Goal: Task Accomplishment & Management: Manage account settings

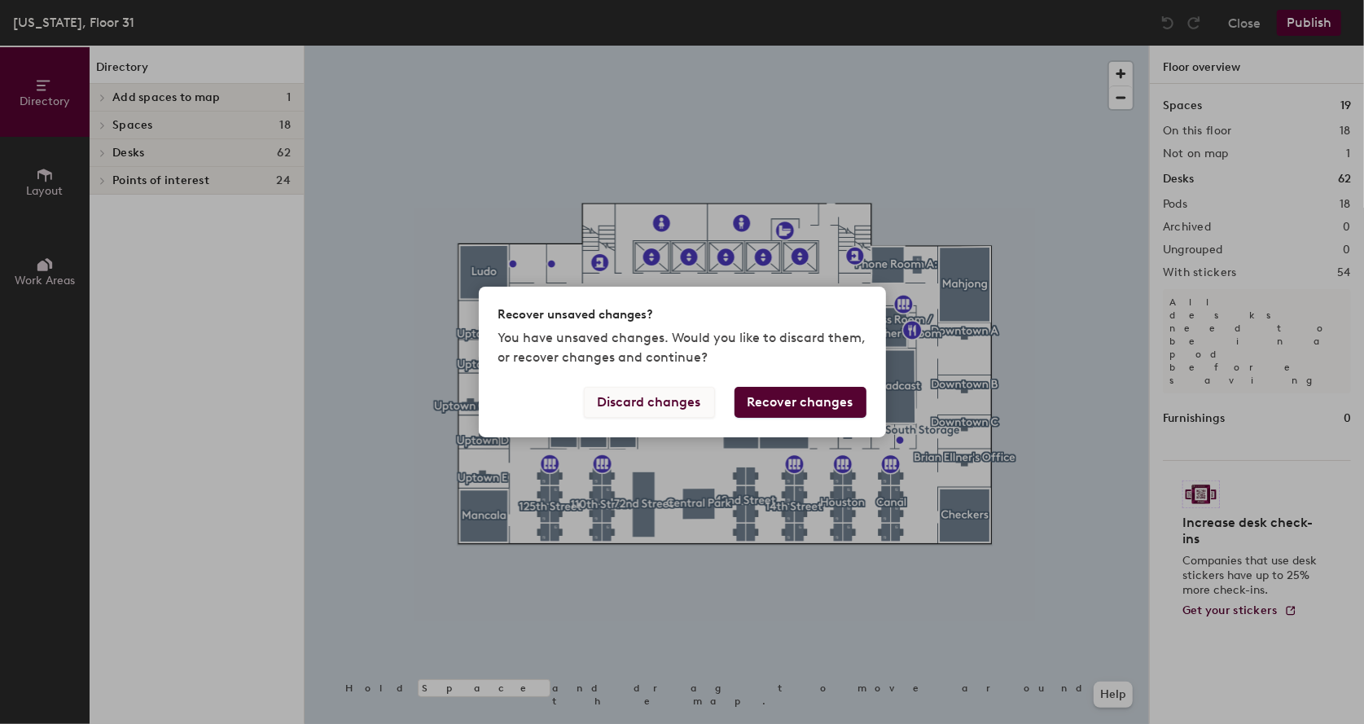
click at [660, 401] on button "Discard changes" at bounding box center [649, 402] width 131 height 31
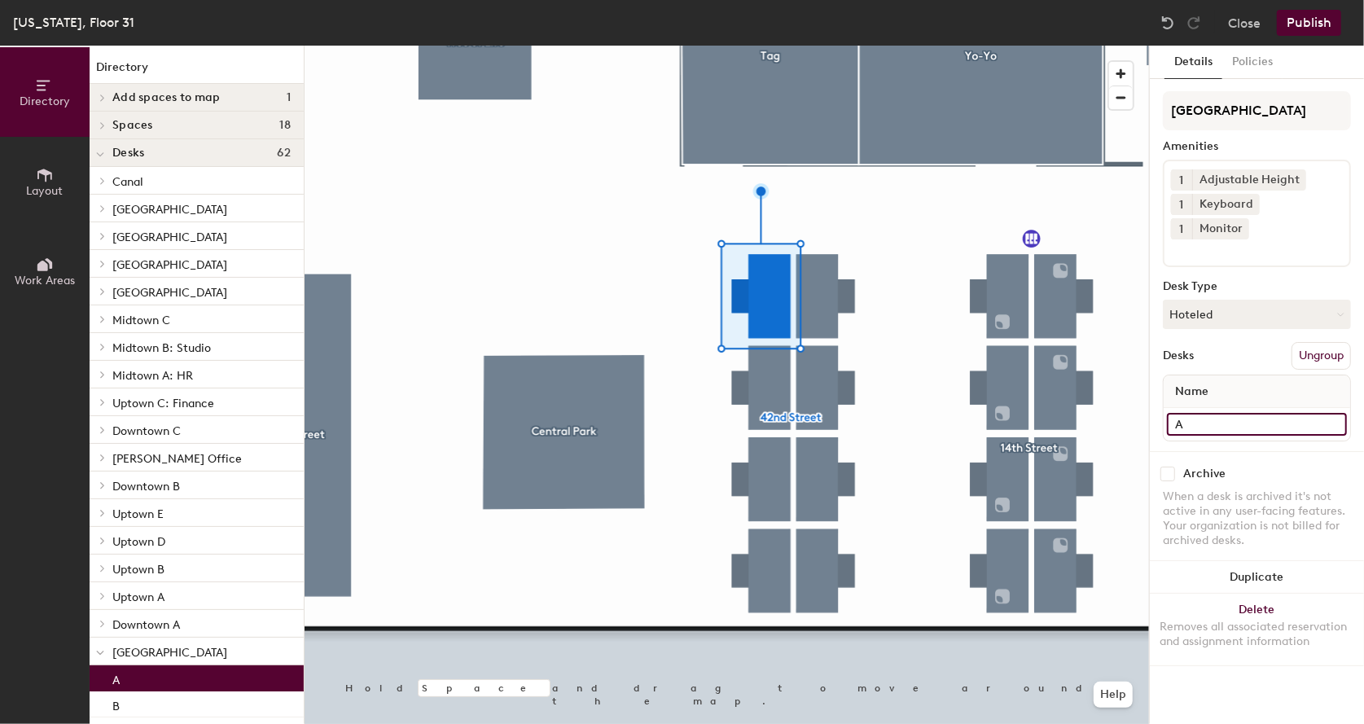
click at [1207, 413] on input "A" at bounding box center [1257, 424] width 180 height 23
click at [1212, 413] on input "A" at bounding box center [1257, 424] width 180 height 23
type input "A (Bloomberg Terminal)"
click at [1282, 489] on div "When a desk is archived it's not active in any user-facing features. Your organ…" at bounding box center [1257, 518] width 188 height 59
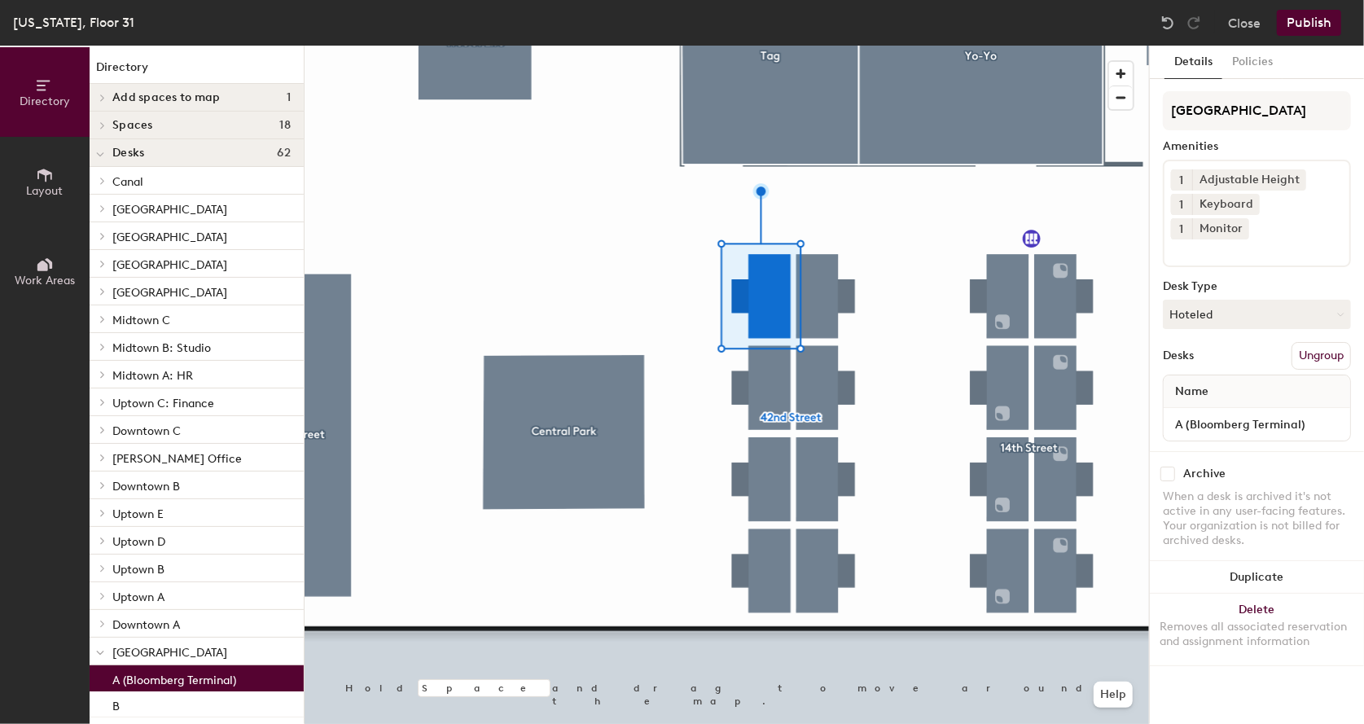
click at [1315, 24] on button "Publish" at bounding box center [1309, 23] width 64 height 26
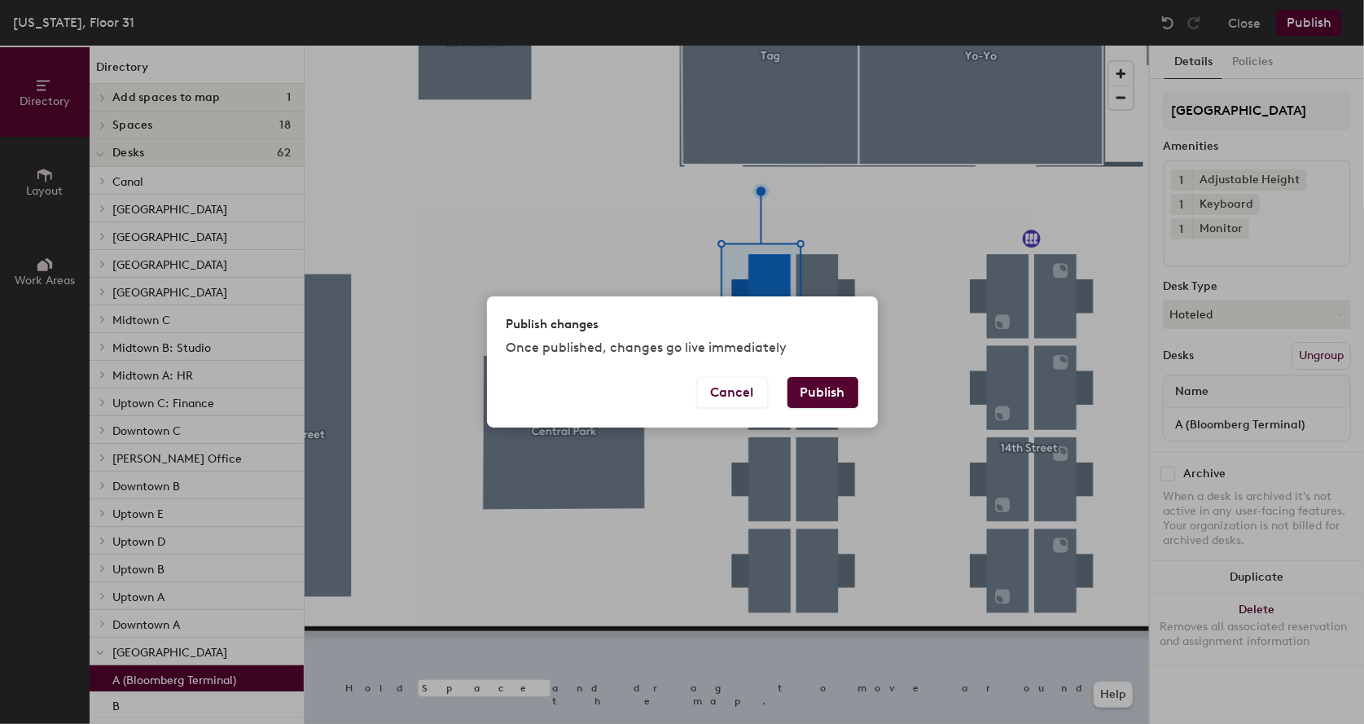
click at [822, 392] on button "Publish" at bounding box center [822, 392] width 71 height 31
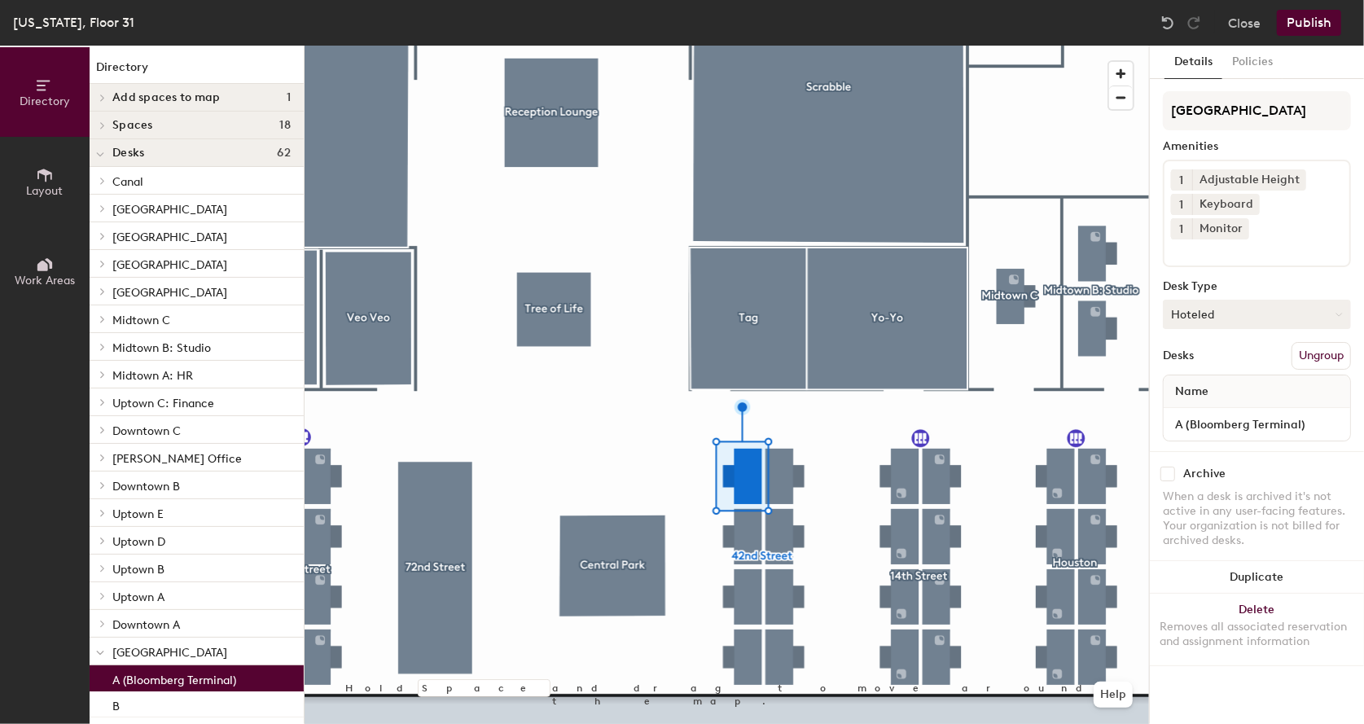
click at [1206, 300] on button "Hoteled" at bounding box center [1257, 314] width 188 height 29
click at [1217, 353] on div "Assigned" at bounding box center [1244, 365] width 163 height 24
click at [1304, 23] on button "Publish" at bounding box center [1309, 23] width 64 height 26
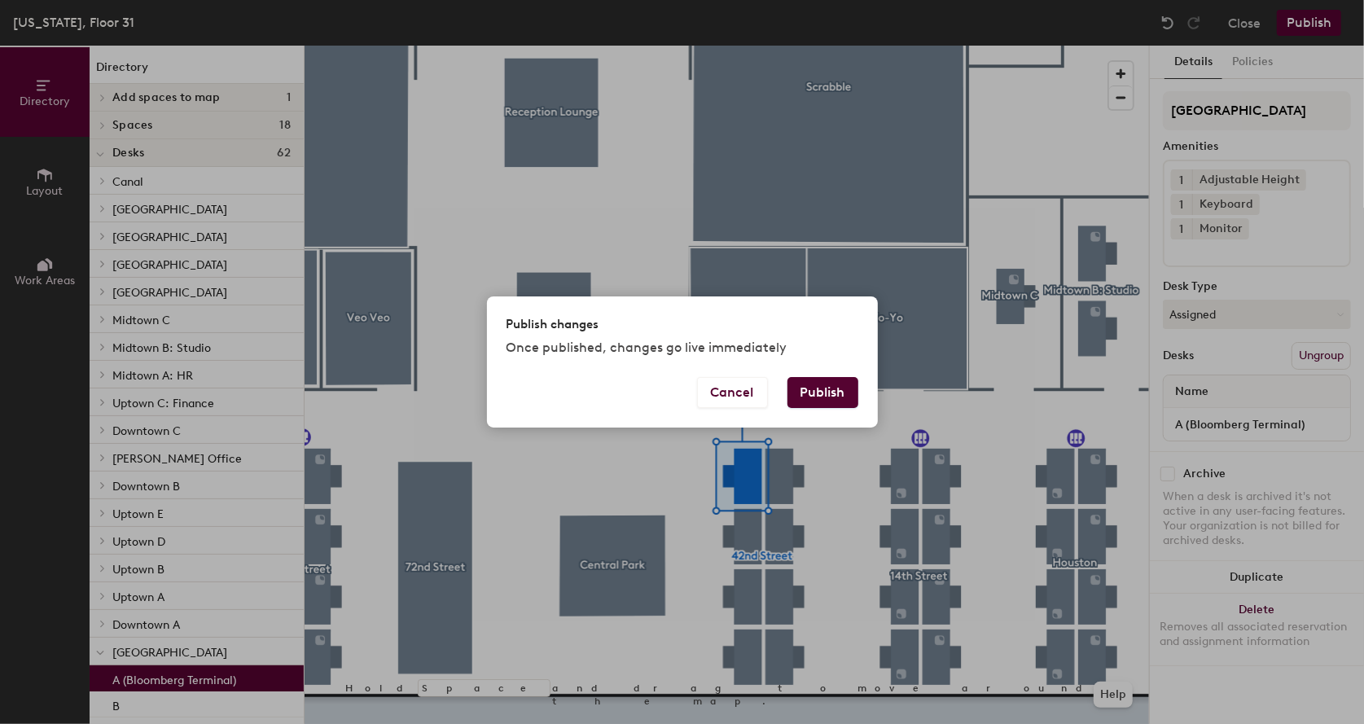
click at [812, 392] on button "Publish" at bounding box center [822, 392] width 71 height 31
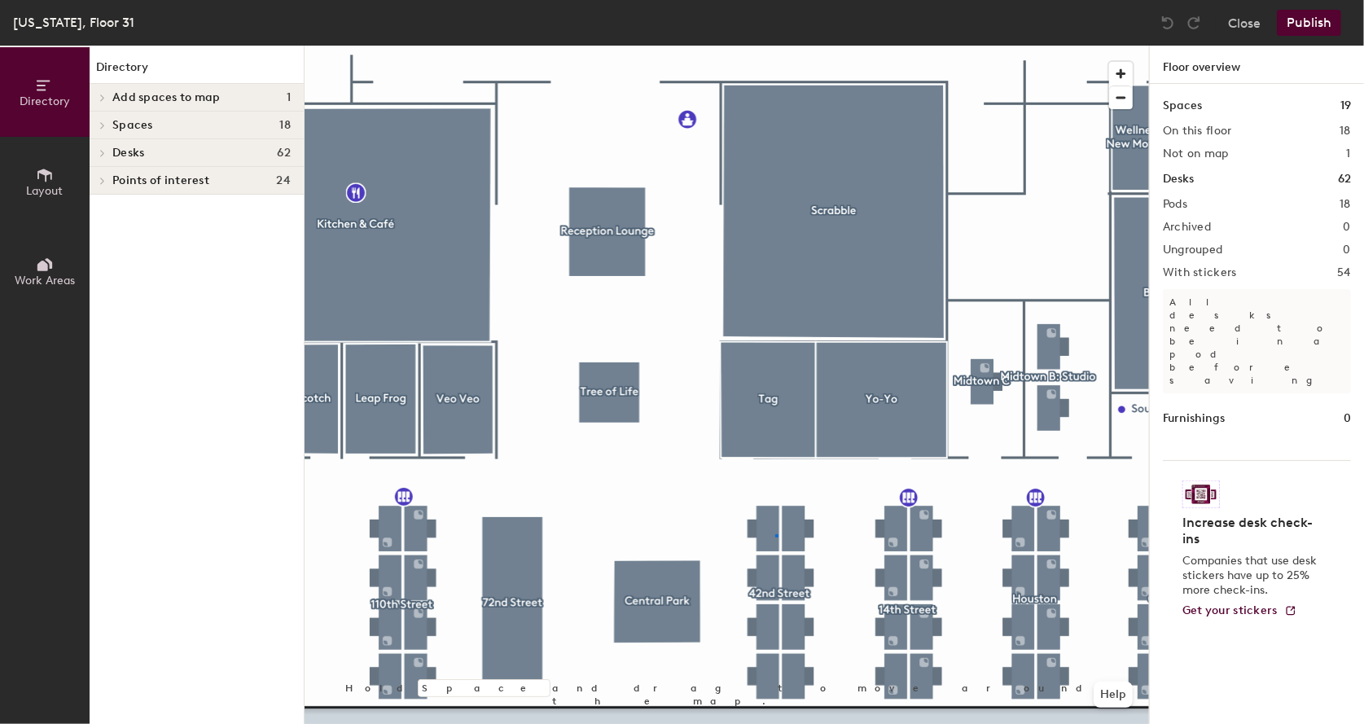
click at [775, 46] on div at bounding box center [727, 46] width 844 height 0
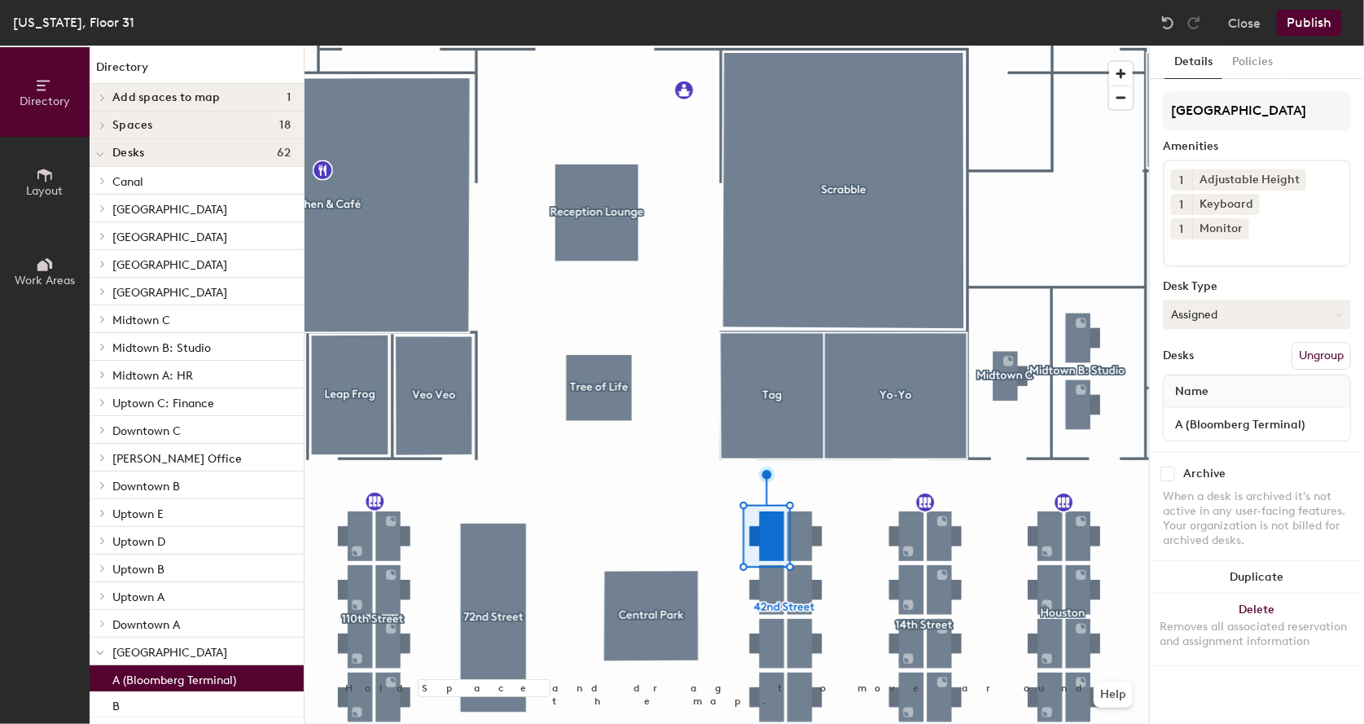
click at [1196, 300] on button "Assigned" at bounding box center [1257, 314] width 188 height 29
click at [1202, 353] on div "Assigned" at bounding box center [1244, 365] width 163 height 24
click at [1239, 19] on button "Close" at bounding box center [1244, 23] width 33 height 26
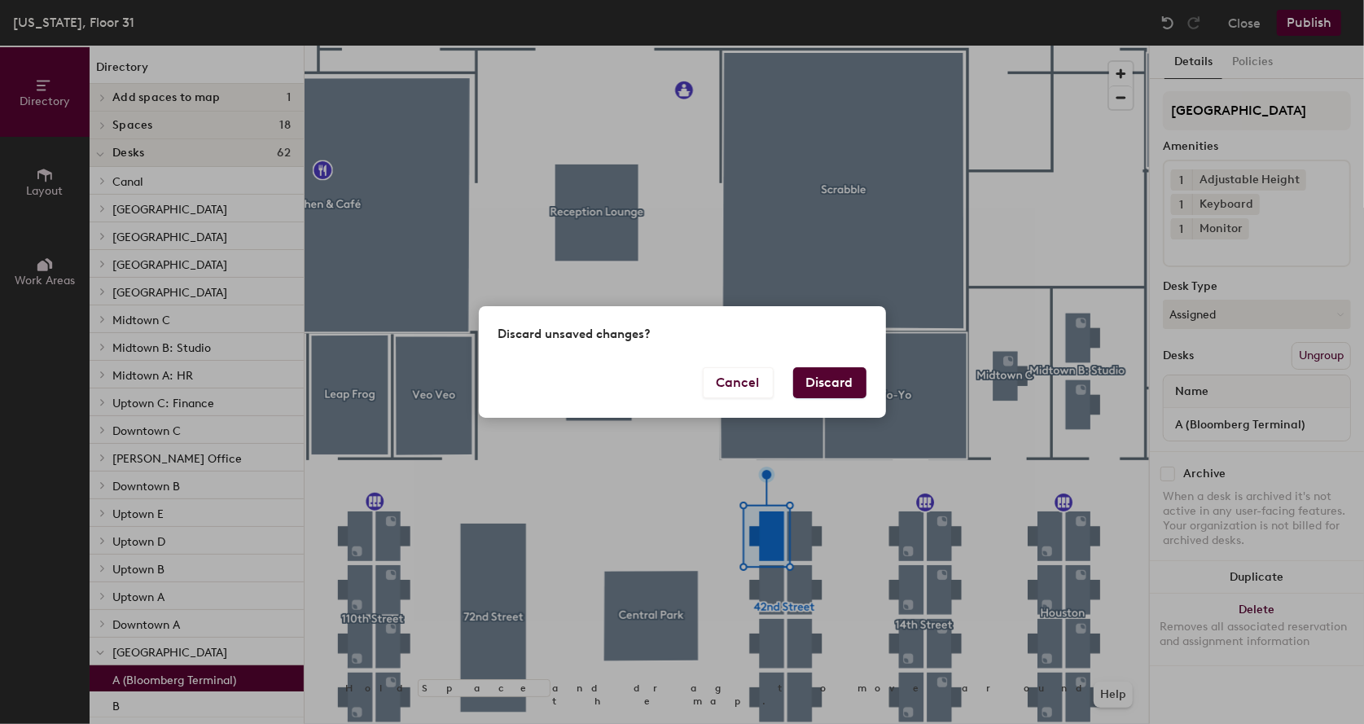
click at [821, 379] on button "Discard" at bounding box center [829, 382] width 73 height 31
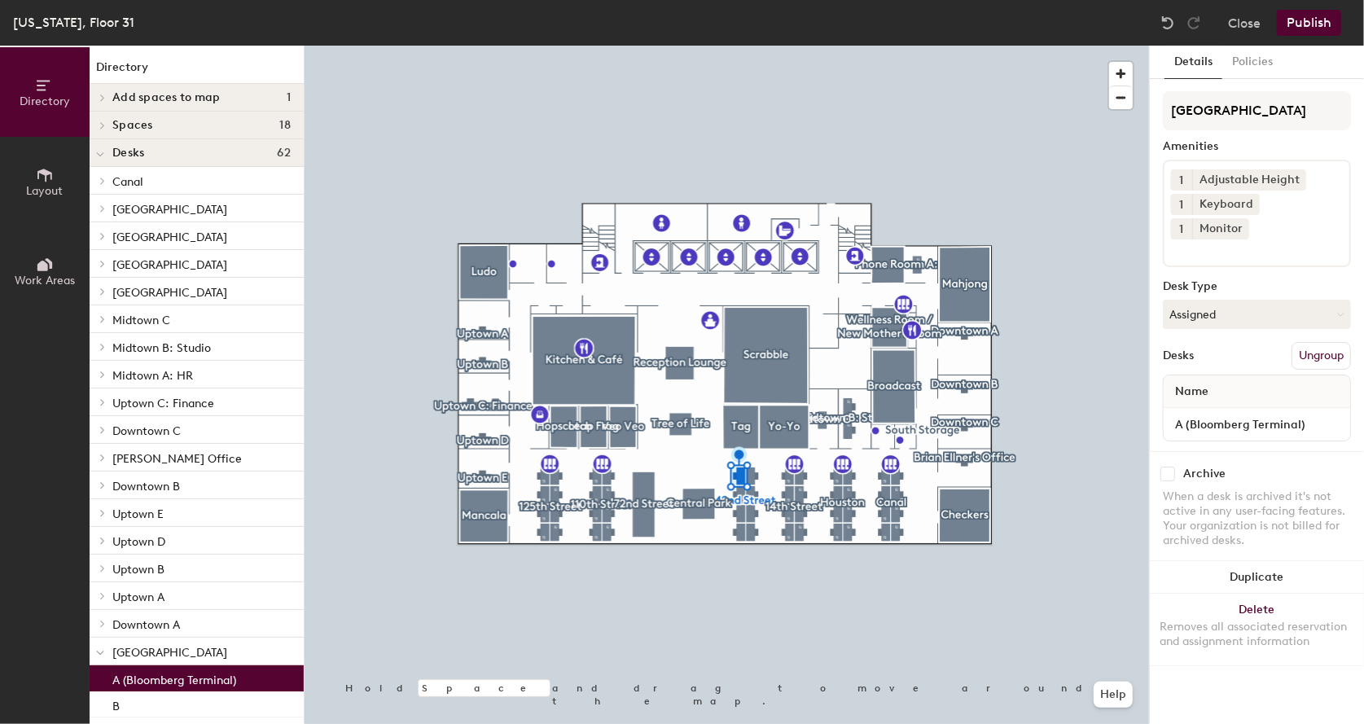
click at [1168, 467] on input "checkbox" at bounding box center [1167, 474] width 15 height 15
checkbox input "true"
click at [1326, 28] on button "Publish" at bounding box center [1309, 23] width 64 height 26
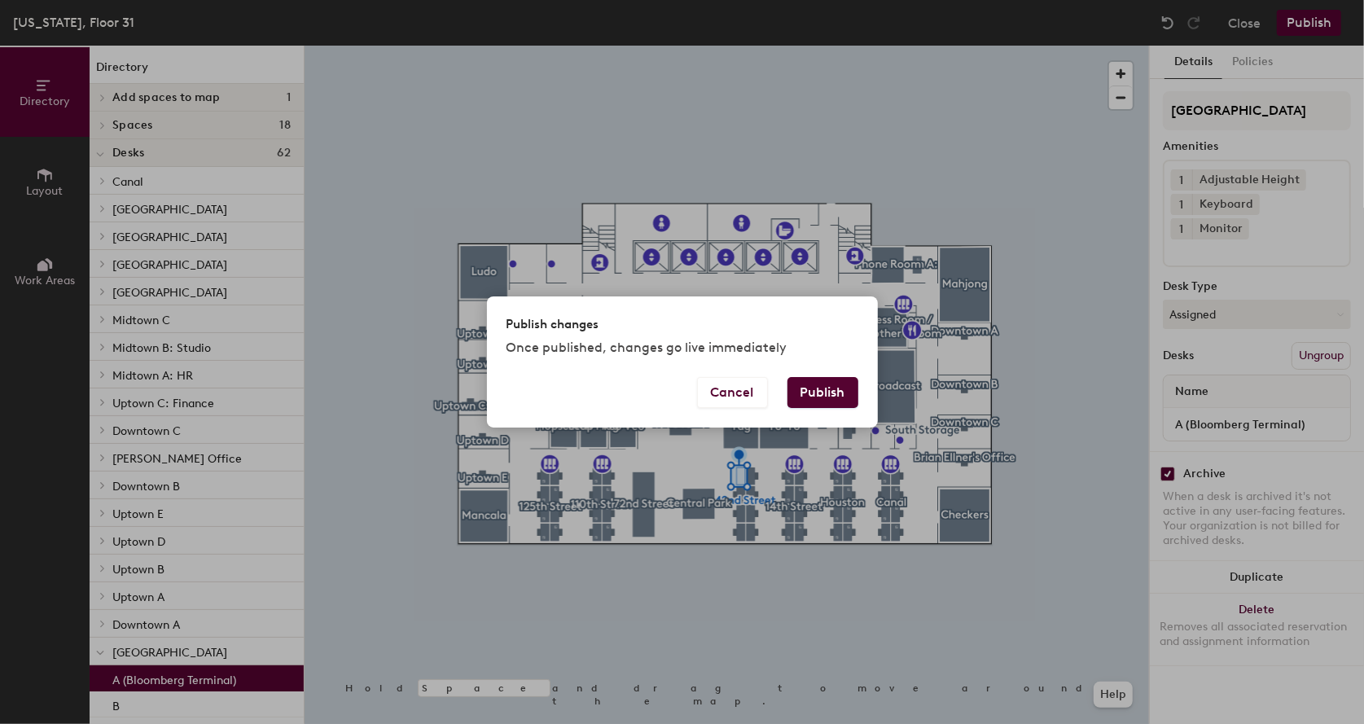
click at [835, 390] on button "Publish" at bounding box center [822, 392] width 71 height 31
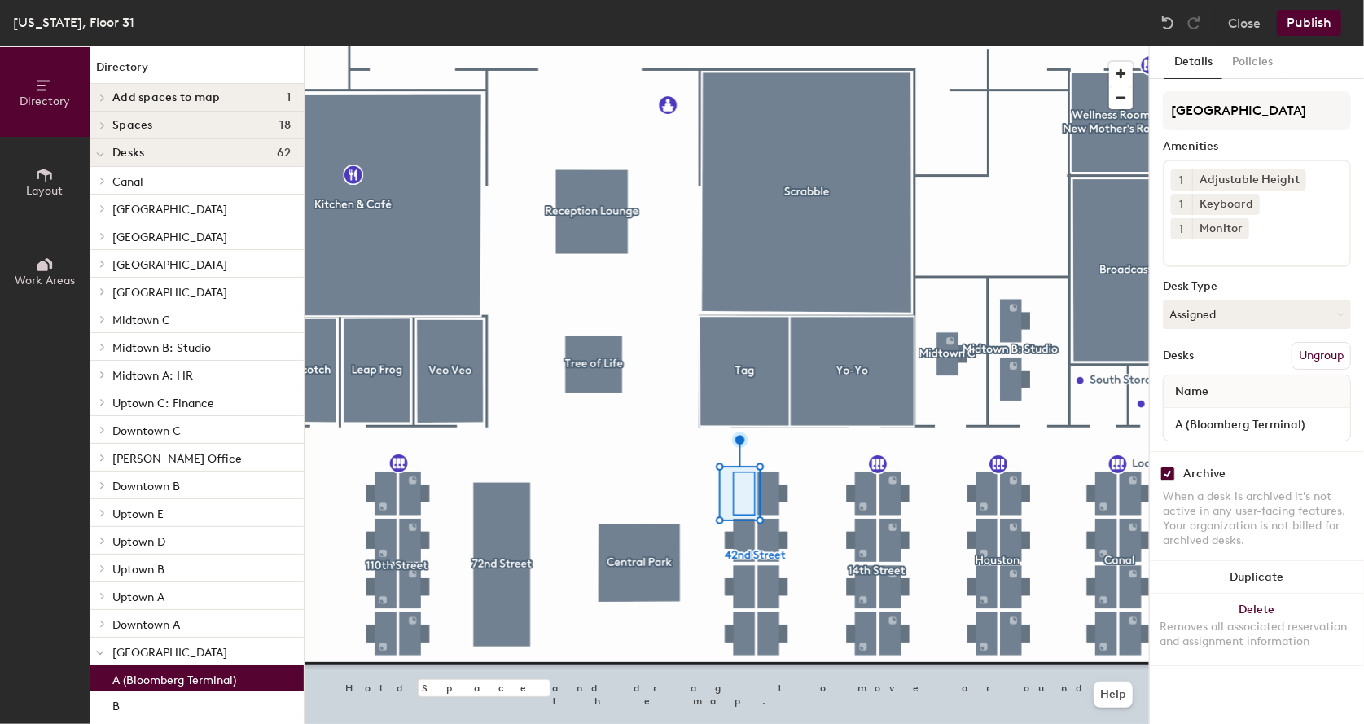
click at [1168, 467] on input "checkbox" at bounding box center [1167, 474] width 15 height 15
checkbox input "false"
click at [1233, 300] on button "Assigned" at bounding box center [1257, 314] width 188 height 29
click at [1198, 401] on div "Hoteled" at bounding box center [1244, 413] width 163 height 24
click at [1251, 61] on button "Policies" at bounding box center [1252, 62] width 60 height 33
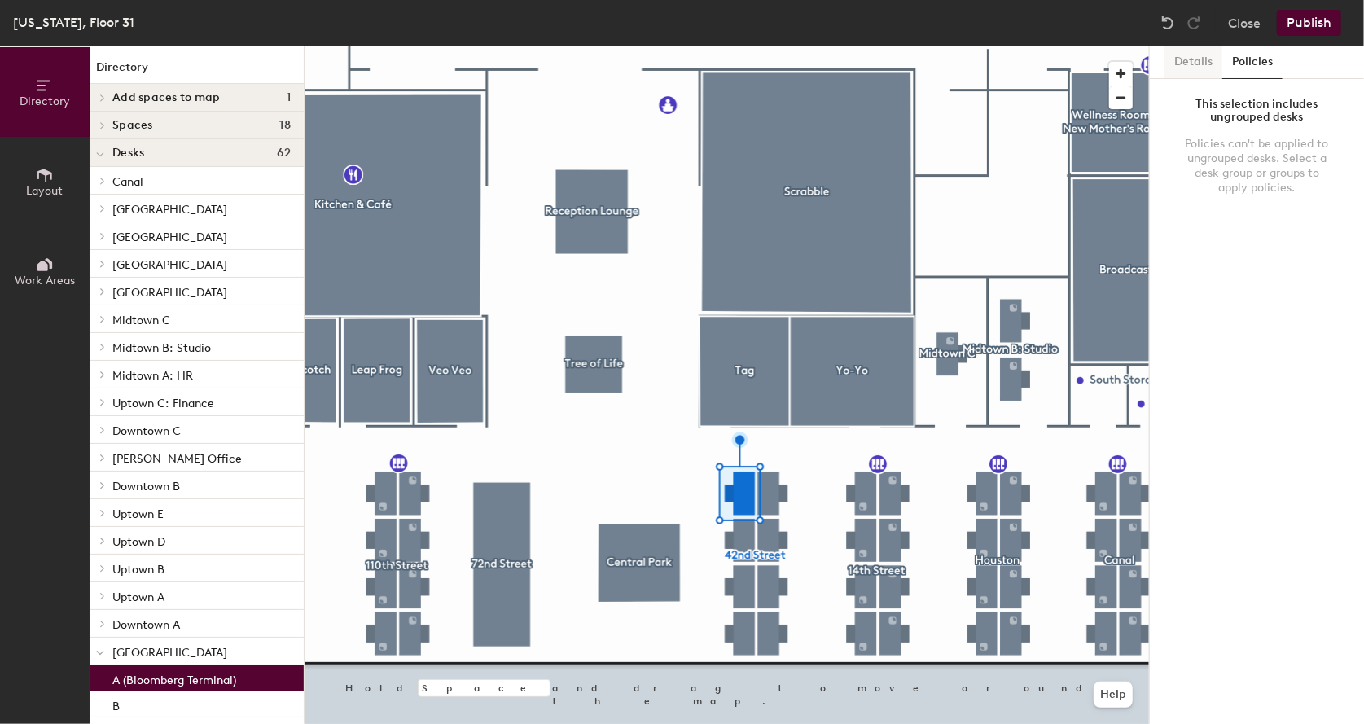
click at [1187, 61] on button "Details" at bounding box center [1193, 62] width 58 height 33
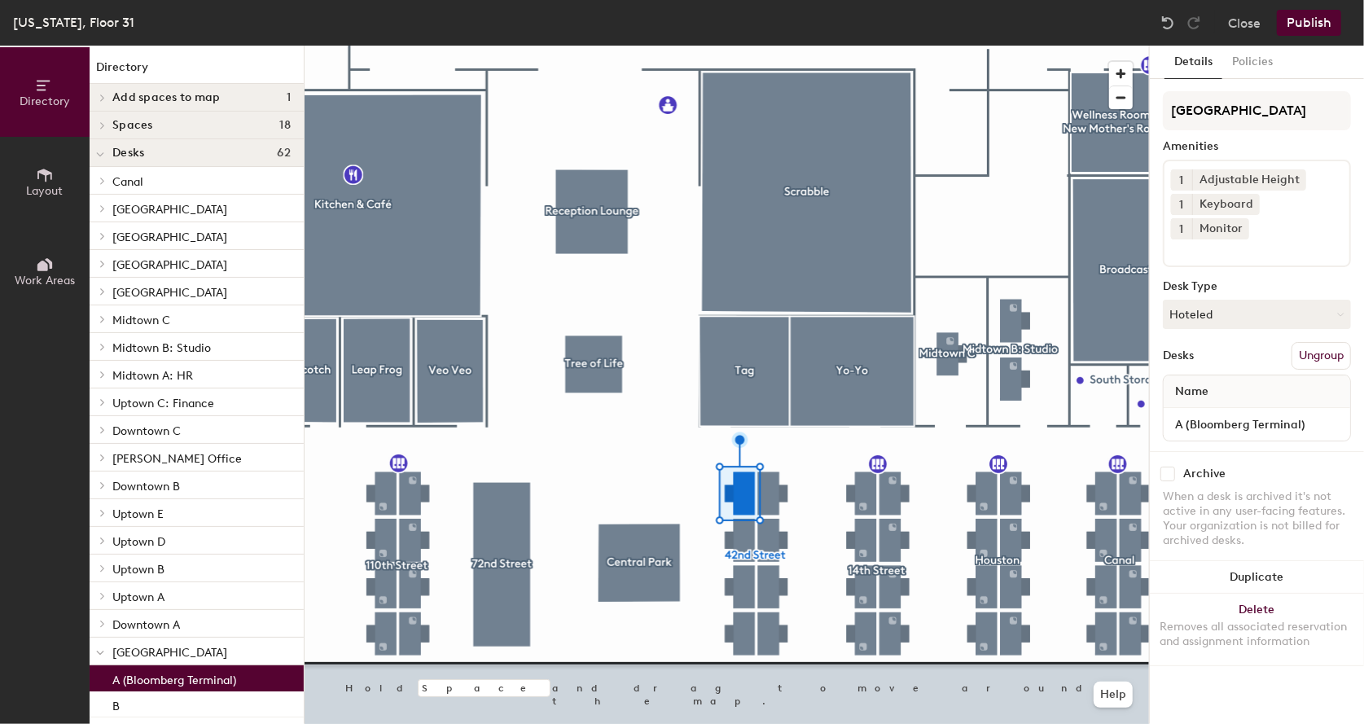
click at [1224, 239] on input at bounding box center [1244, 249] width 147 height 20
type input "Bloomberg Terminal"
click at [1255, 280] on div "Desk Type" at bounding box center [1257, 286] width 188 height 13
click at [1284, 239] on input "Bloomberg Terminal" at bounding box center [1248, 249] width 154 height 20
drag, startPoint x: 1264, startPoint y: 227, endPoint x: 1157, endPoint y: 227, distance: 106.7
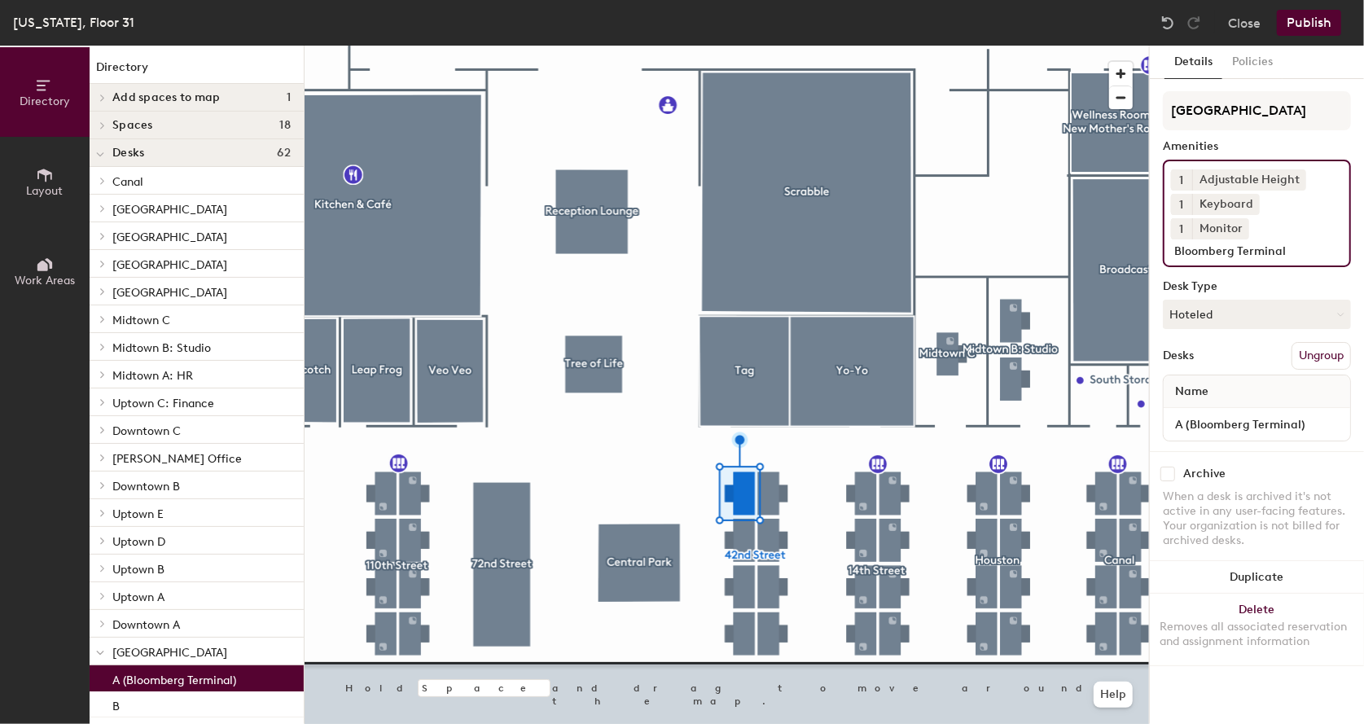
click at [1157, 227] on div "Details Policies 42nd Street Amenities 1 Adjustable Height 1 Keyboard 1 Monitor…" at bounding box center [1257, 385] width 214 height 678
click at [1271, 516] on div "When a desk is archived it's not active in any user-facing features. Your organ…" at bounding box center [1257, 518] width 188 height 59
click at [1255, 60] on button "Policies" at bounding box center [1252, 62] width 60 height 33
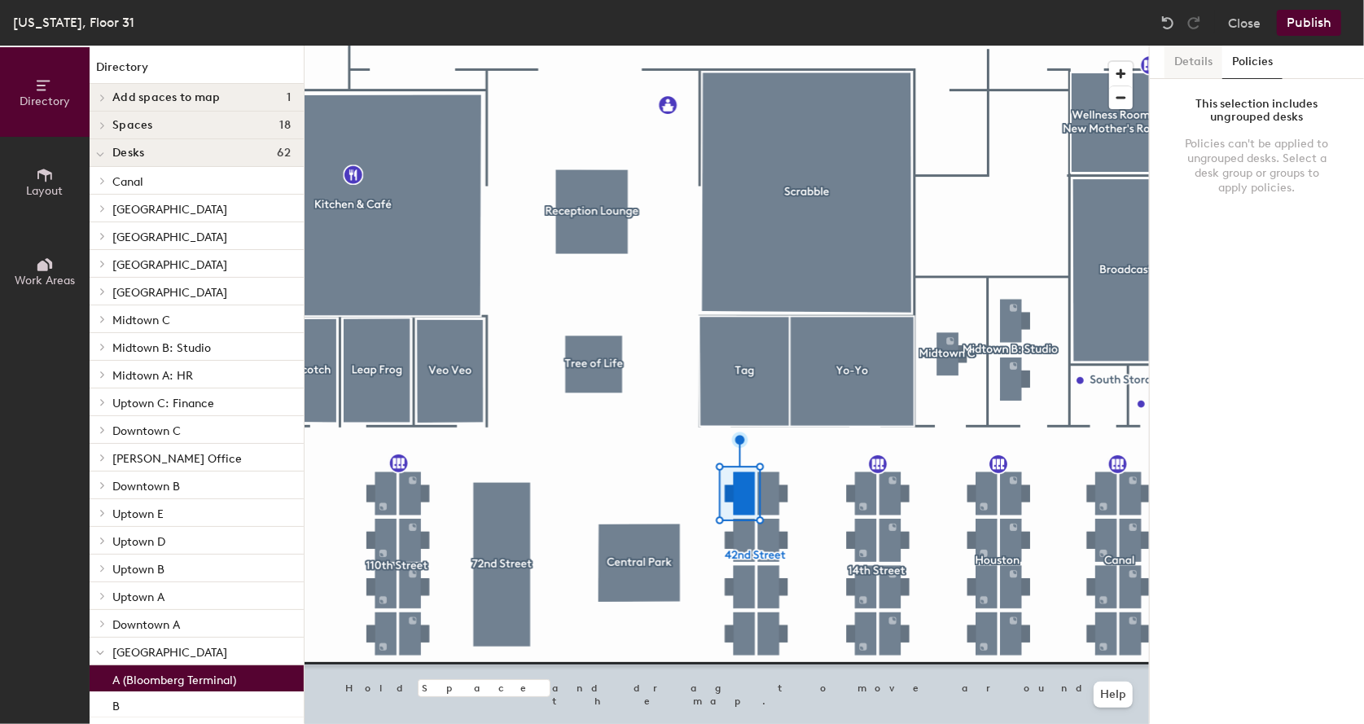
click at [1192, 59] on button "Details" at bounding box center [1193, 62] width 58 height 33
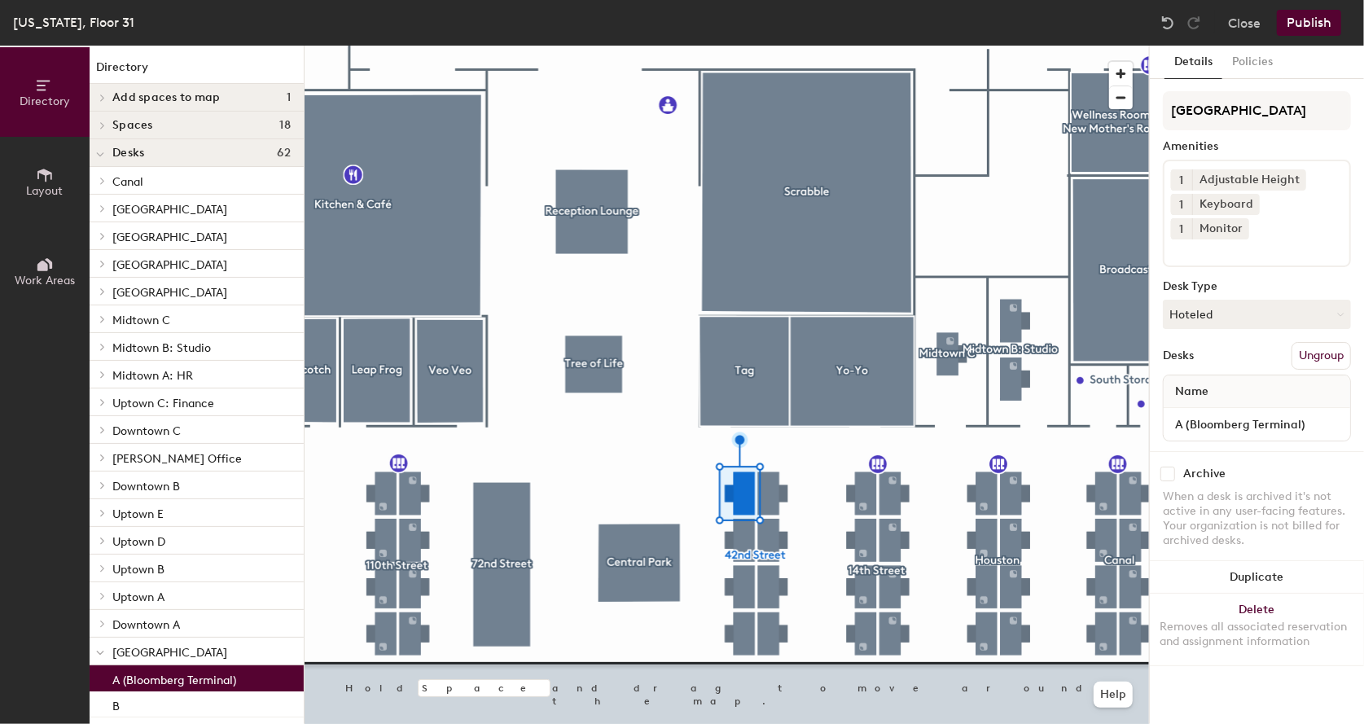
click at [1310, 20] on button "Publish" at bounding box center [1309, 23] width 64 height 26
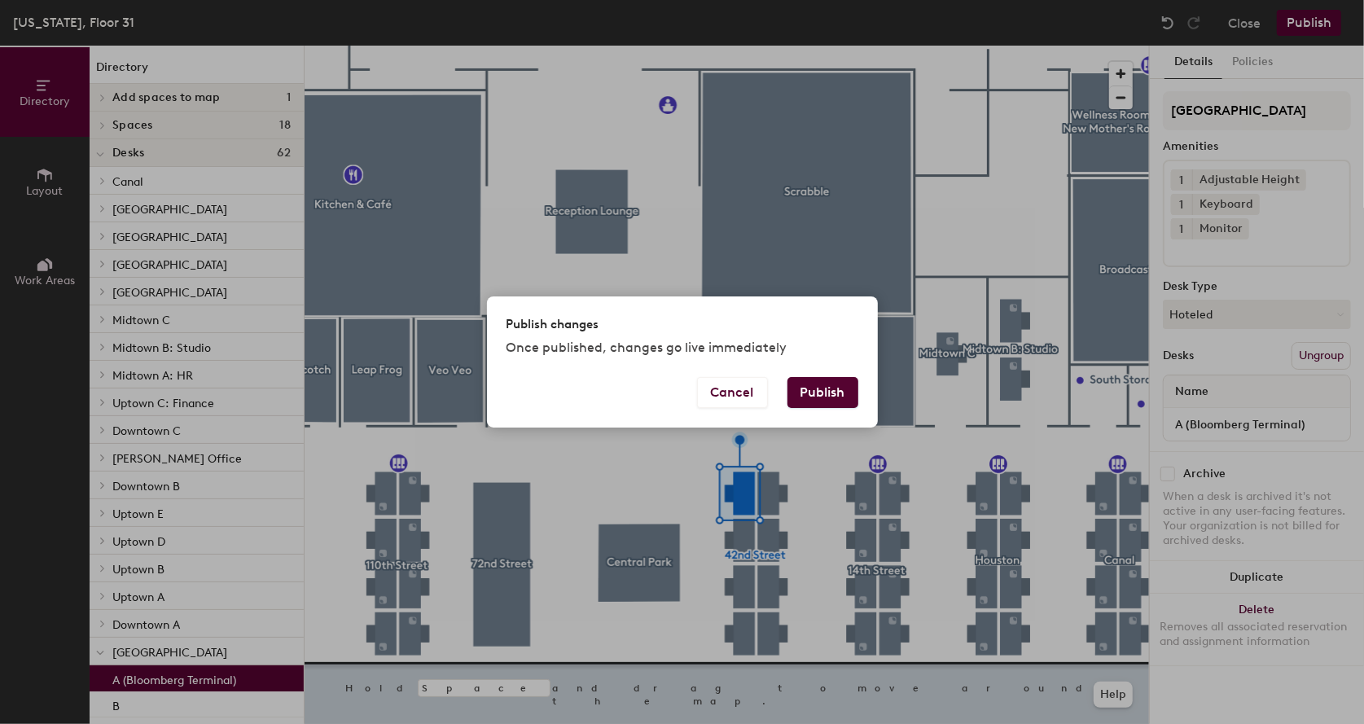
click at [826, 390] on button "Publish" at bounding box center [822, 392] width 71 height 31
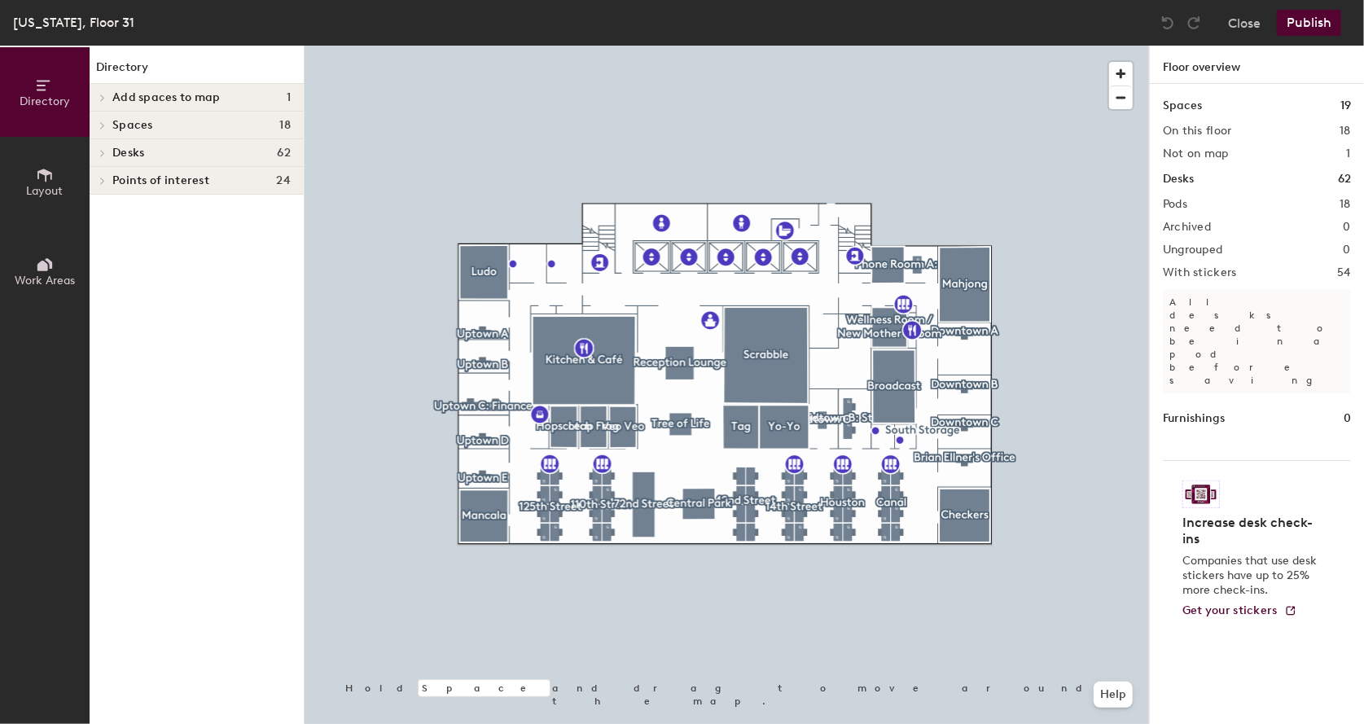
click at [739, 46] on div at bounding box center [727, 46] width 844 height 0
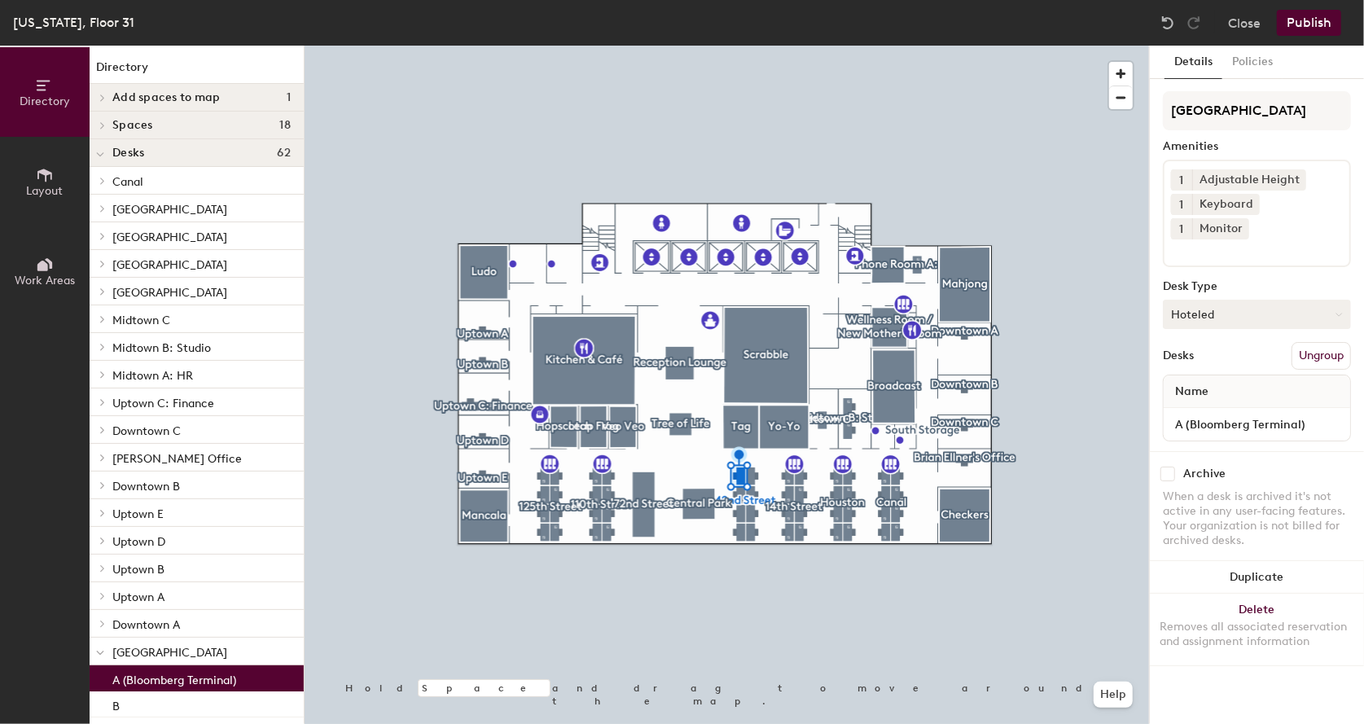
click at [1198, 300] on button "Hoteled" at bounding box center [1257, 314] width 188 height 29
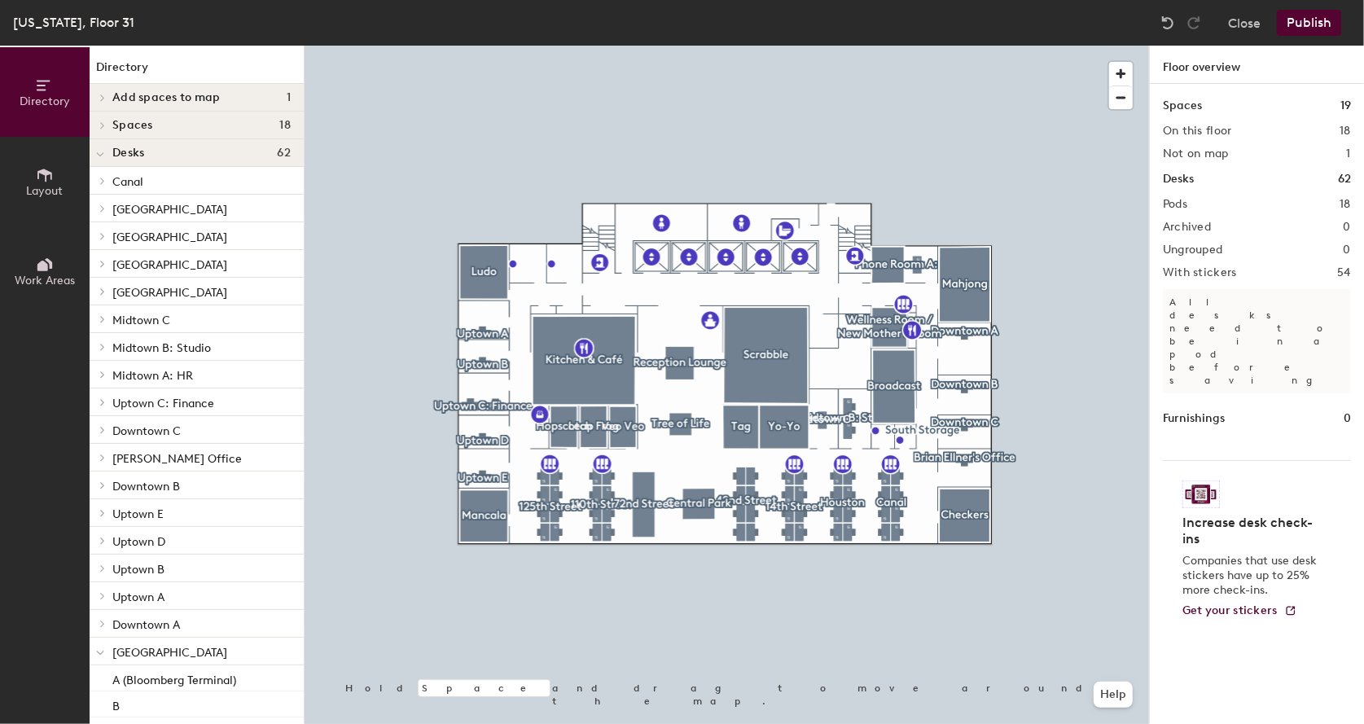
click at [737, 46] on div at bounding box center [727, 46] width 844 height 0
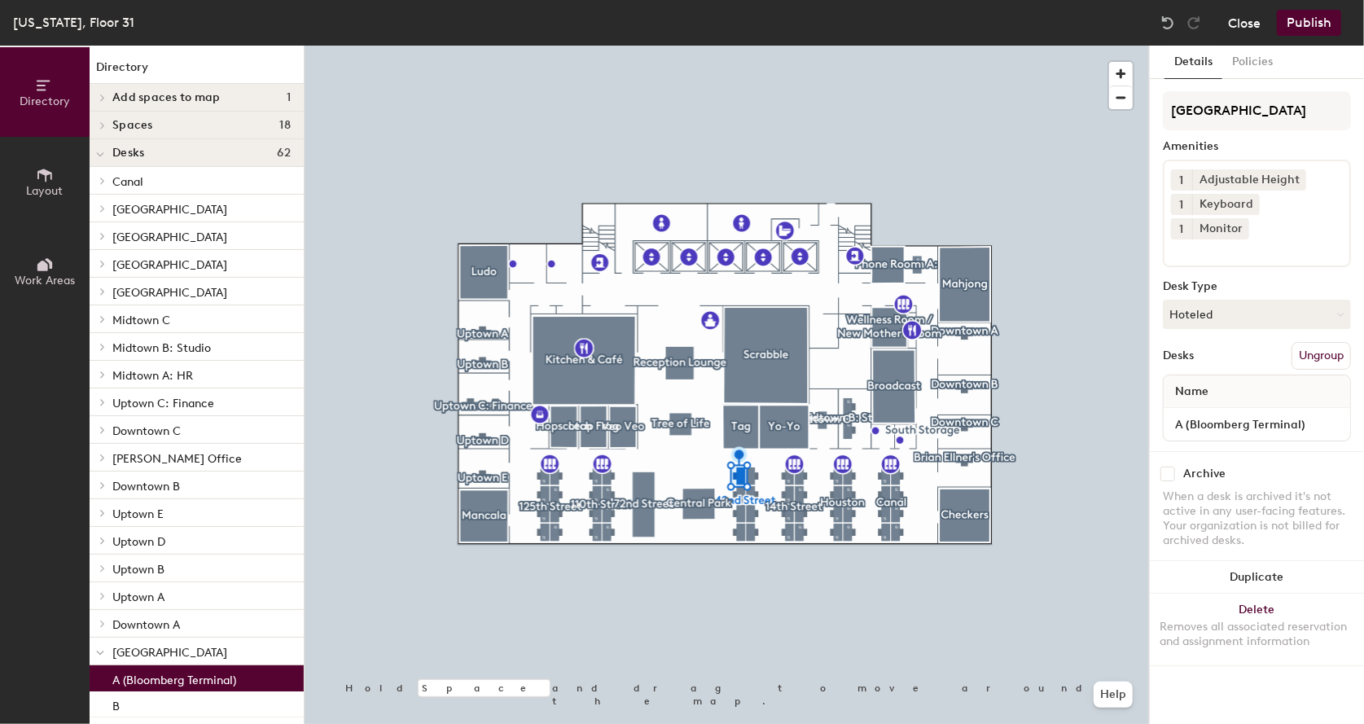
click at [1240, 24] on button "Close" at bounding box center [1244, 23] width 33 height 26
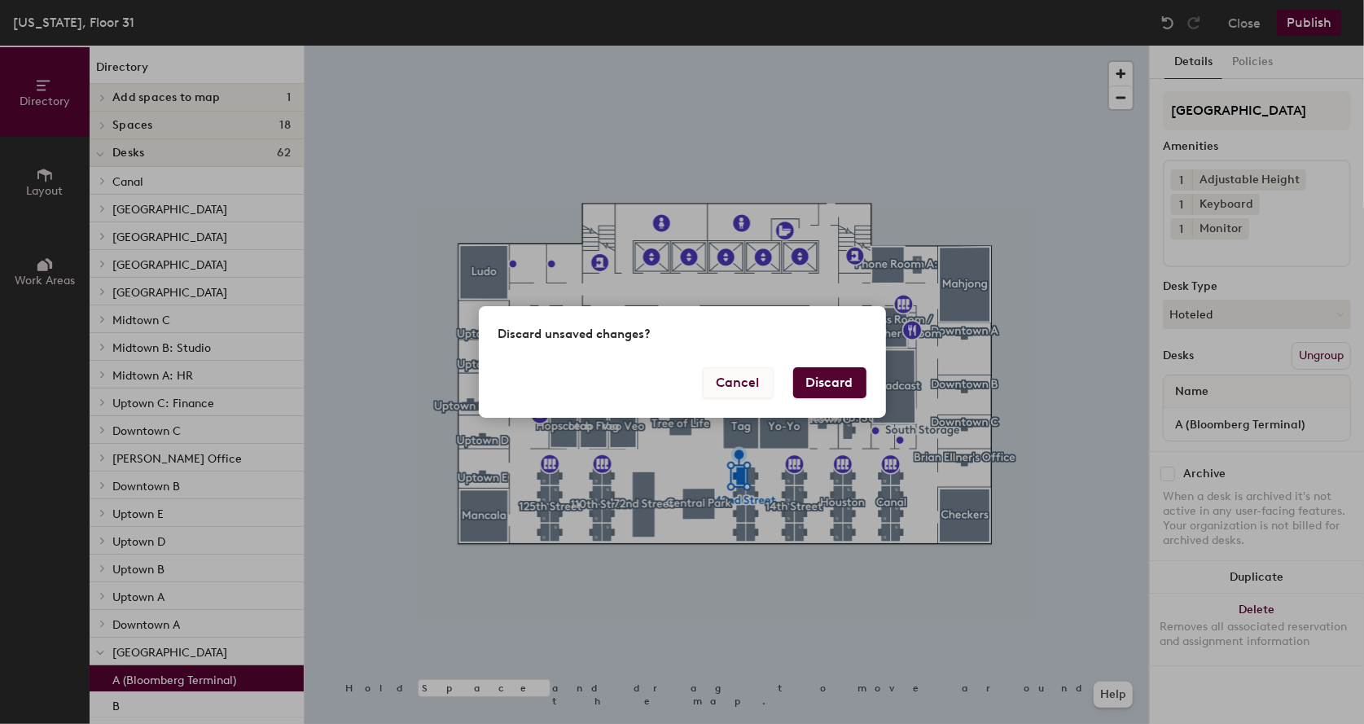
click at [737, 380] on button "Cancel" at bounding box center [738, 382] width 71 height 31
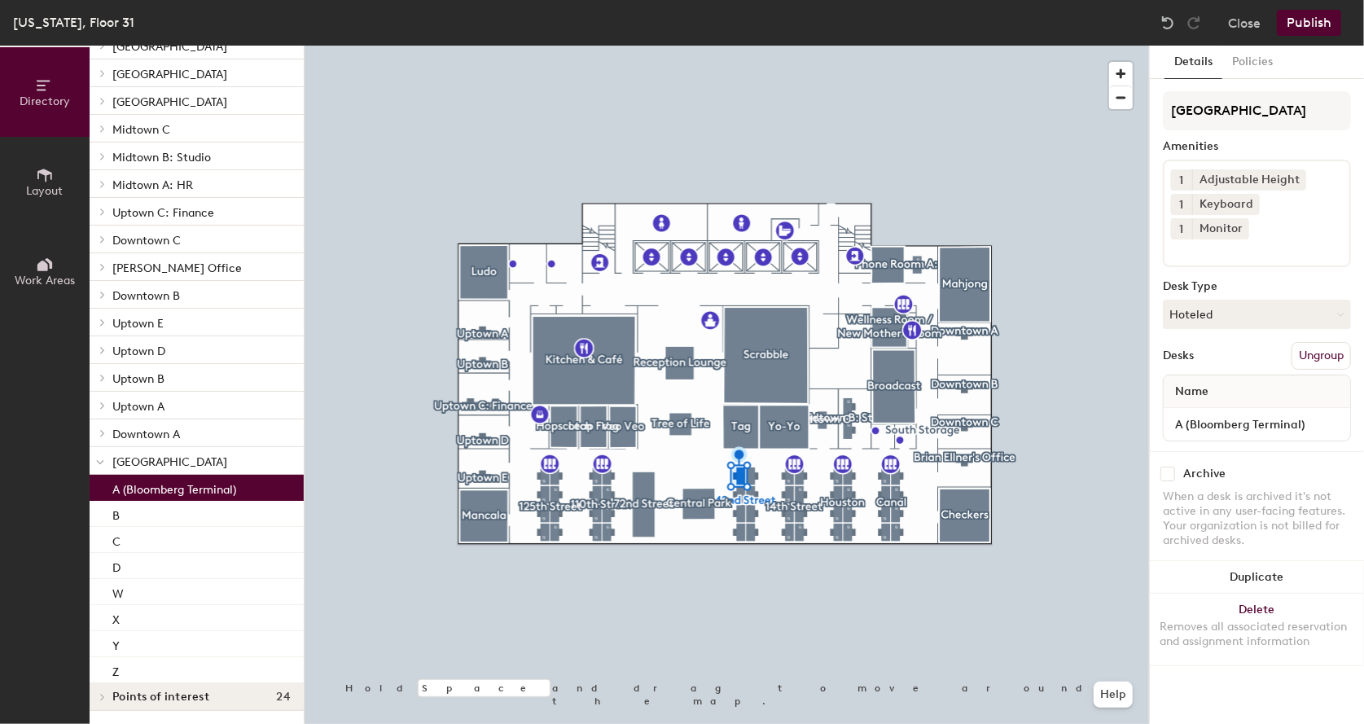
scroll to position [189, 0]
click at [133, 495] on p "A (Bloomberg Terminal)" at bounding box center [174, 489] width 124 height 19
click at [1225, 300] on button "Hoteled" at bounding box center [1257, 314] width 188 height 29
click at [1234, 25] on button "Close" at bounding box center [1244, 23] width 33 height 26
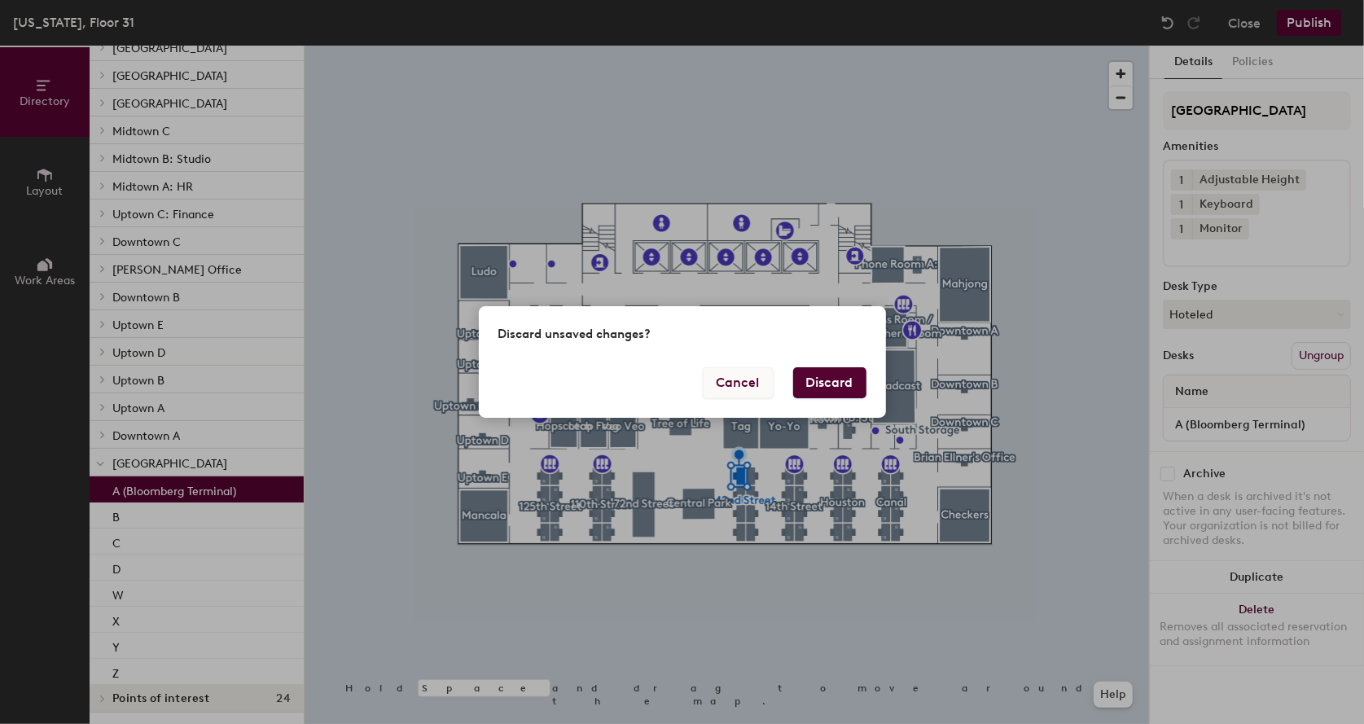
click at [741, 378] on button "Cancel" at bounding box center [738, 382] width 71 height 31
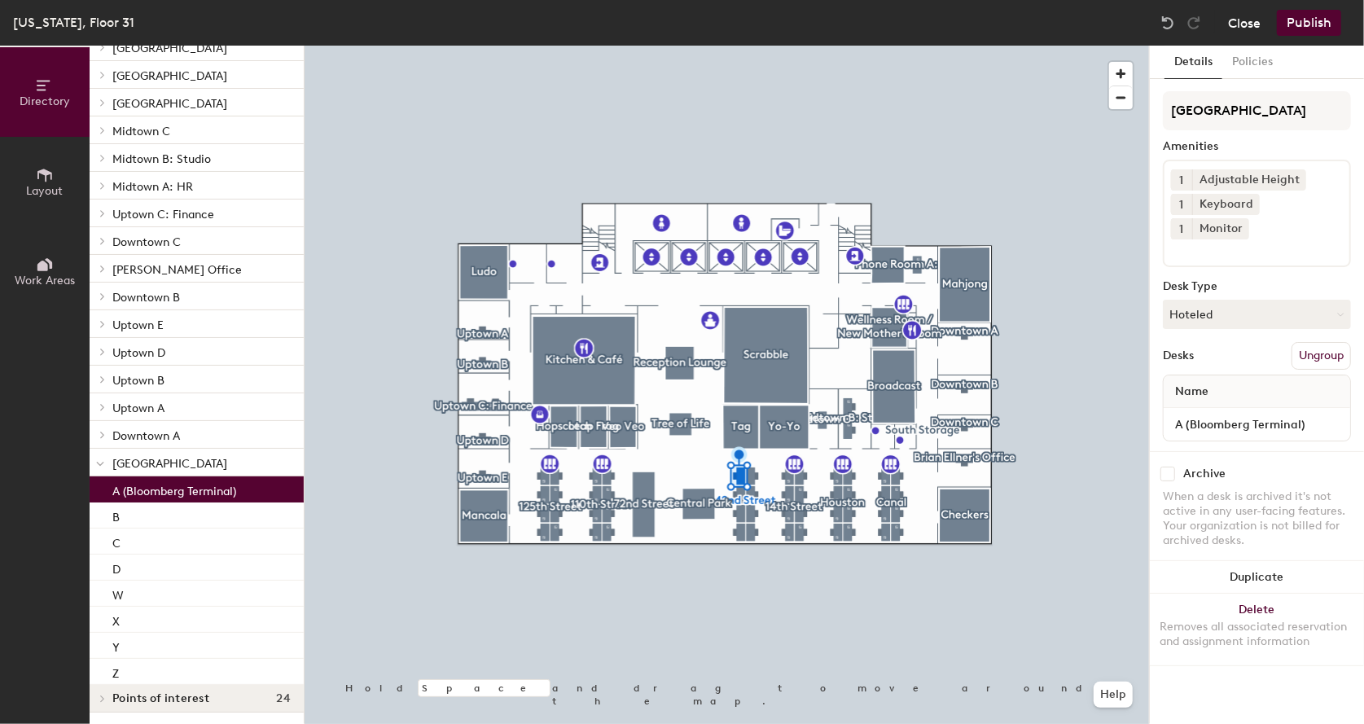
click at [1249, 28] on button "Close" at bounding box center [1244, 23] width 33 height 26
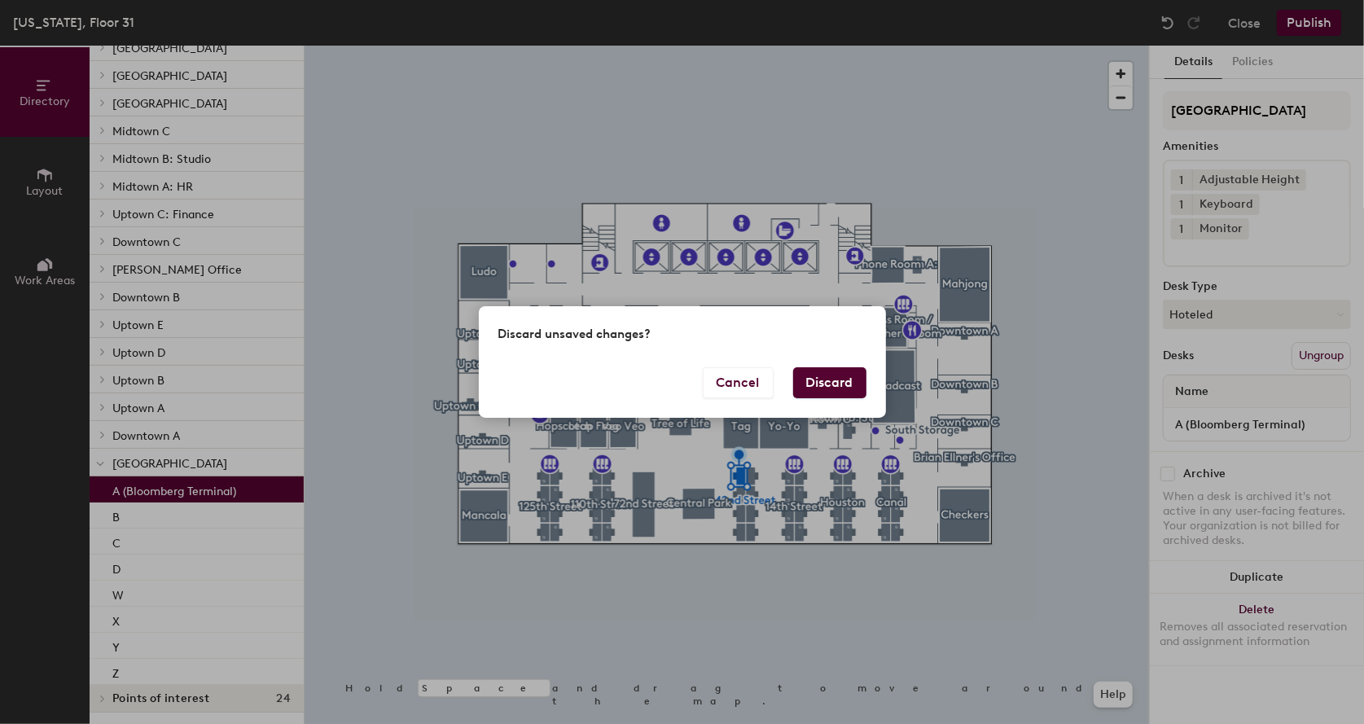
click at [806, 374] on button "Discard" at bounding box center [829, 382] width 73 height 31
